Goal: Task Accomplishment & Management: Complete application form

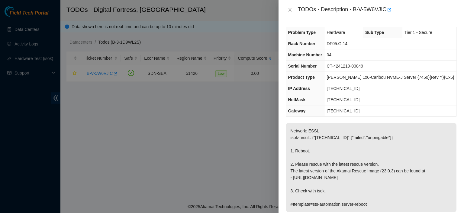
scroll to position [62, 0]
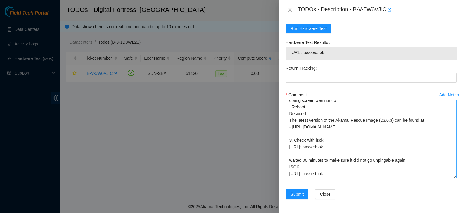
click at [349, 170] on textarea "kbbyrne23@gmail.com - atg has completed your request (B-V-5WALERH) Message from…" at bounding box center [371, 138] width 171 height 79
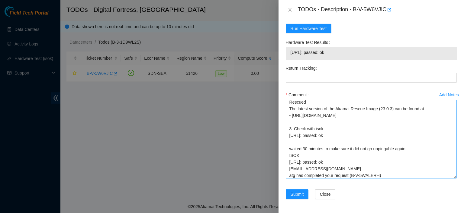
scroll to position [76, 0]
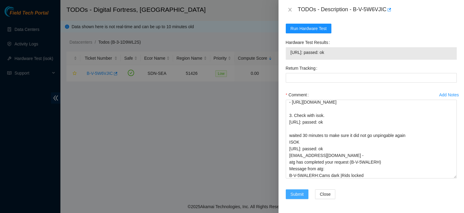
type textarea "kbbyrne23@gmail.com - atg has completed your request (B-V-5WALERH) Message from…"
click at [295, 193] on span "Submit" at bounding box center [297, 193] width 13 height 7
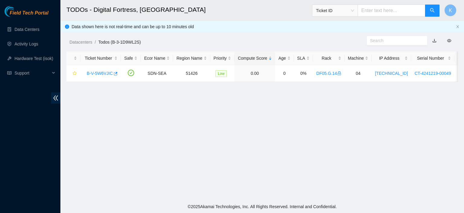
scroll to position [186, 0]
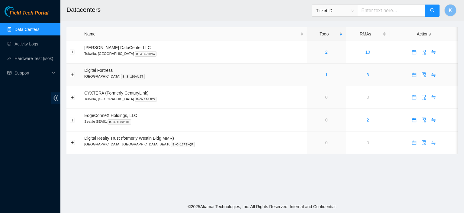
click at [311, 74] on div "1" at bounding box center [326, 74] width 32 height 7
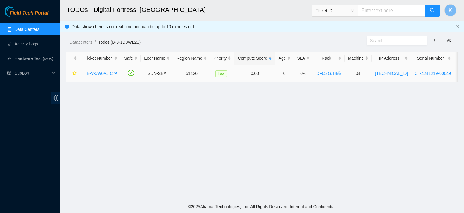
click at [96, 74] on link "B-V-5W6VJIC" at bounding box center [100, 73] width 26 height 5
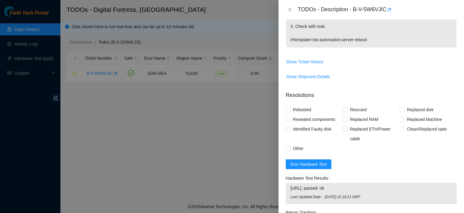
scroll to position [252, 0]
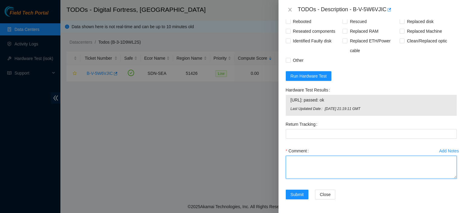
click at [391, 166] on textarea "Comment" at bounding box center [371, 166] width 171 height 23
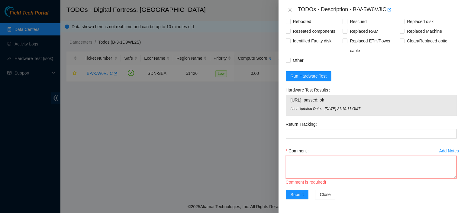
paste textarea "kbbyrne23@gmail.com - atg has completed your request (B-V-5WALERH) Message from…"
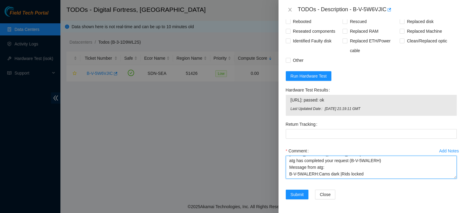
scroll to position [0, 0]
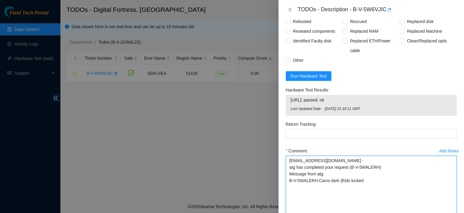
drag, startPoint x: 449, startPoint y: 175, endPoint x: 455, endPoint y: 216, distance: 41.0
click at [455, 212] on html "Field Tech Portal Data Centers Activity Logs Hardware Test (isok) Support TODOs…" at bounding box center [232, 106] width 464 height 213
type textarea "kbbyrne23@gmail.com - atg has completed your request (B-V-5WALERH) Message from…"
click at [287, 21] on input "Rebooted" at bounding box center [288, 21] width 4 height 4
checkbox input "true"
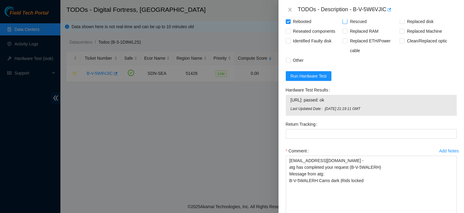
click at [344, 20] on input "Rescued" at bounding box center [345, 21] width 4 height 4
checkbox input "true"
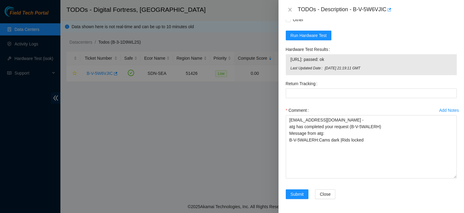
click at [365, 195] on div "Submit Close" at bounding box center [372, 197] width 176 height 17
click at [294, 118] on textarea "kbbyrne23@gmail.com - atg has completed your request (B-V-5WALERH) Message from…" at bounding box center [371, 146] width 171 height 63
paste textarea "kbbyrne23@gmail.com - atg has completed your request (B-V-5WALERH) Message from…"
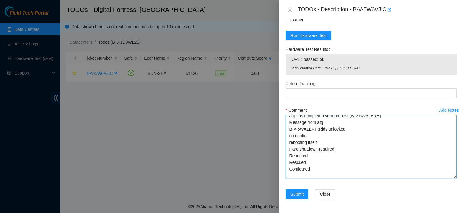
scroll to position [46, 0]
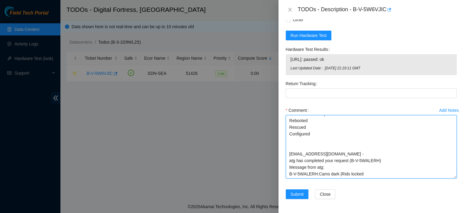
click at [297, 146] on textarea "kbbyrne23@gmail.com - atg has completed your request (B-V-5WALERH) Message from…" at bounding box center [371, 146] width 171 height 63
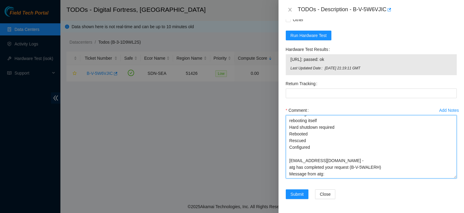
scroll to position [40, 0]
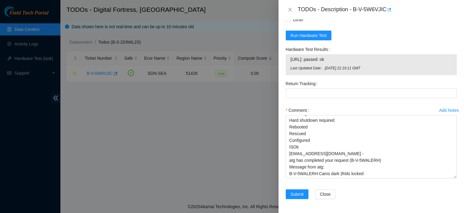
drag, startPoint x: 291, startPoint y: 59, endPoint x: 387, endPoint y: 73, distance: 96.9
click at [387, 73] on div "23.205.114.197: passed: ok Last Updated Date Wed, 24 Sep 2025 21:19:11 GMT" at bounding box center [371, 64] width 171 height 21
copy tbody
click at [311, 147] on textarea "kbbyrne23@gmail.com - atg has completed your request (B-V-5WALERH) Message from…" at bounding box center [371, 146] width 171 height 63
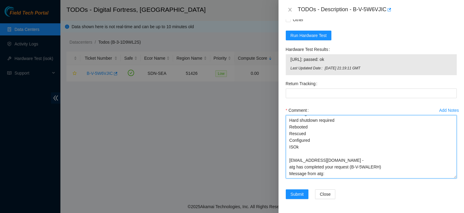
scroll to position [46, 0]
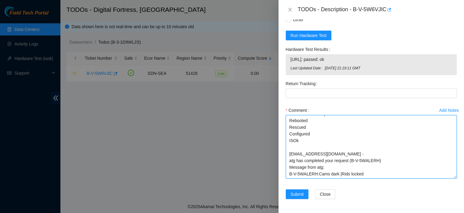
paste textarea "23.205.114.197: passed: ok Last Updated Date Wed, 24 Sep 2025 21:19:11 GMT"
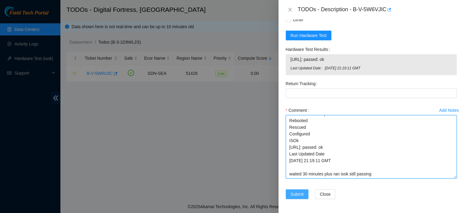
type textarea "kbbyrne23@gmail.com - atg has completed your request (B-V-5WALERH) Message from…"
click at [297, 192] on span "Submit" at bounding box center [297, 193] width 13 height 7
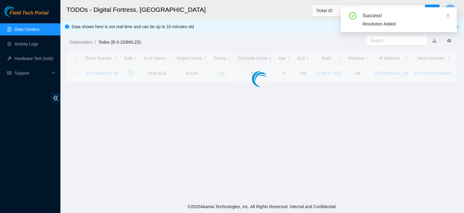
scroll to position [186, 0]
